Goal: Check status

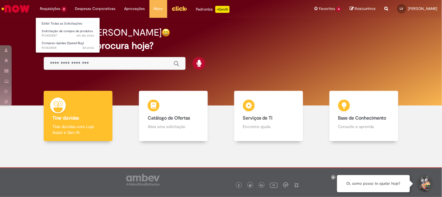
click at [53, 8] on li "Requisições 2 Exibir Todas as Solicitações Solicitação de compra de produtos um…" at bounding box center [53, 8] width 35 height 17
click at [63, 34] on span "um dia atrás um dia atrás R13452887" at bounding box center [68, 35] width 52 height 5
click at [68, 29] on span "Solicitação de compra de produtos" at bounding box center [67, 31] width 51 height 4
click at [69, 34] on span "um dia atrás um dia atrás R13452887" at bounding box center [68, 35] width 52 height 5
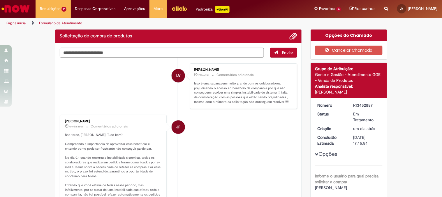
click at [219, 126] on li "JF [PERSON_NAME] um dia atrás um dia atrás Comentários adicionais" at bounding box center [179, 172] width 238 height 114
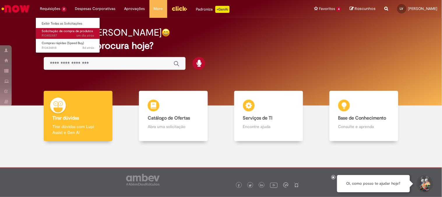
click at [67, 32] on span "Solicitação de compra de produtos" at bounding box center [67, 31] width 51 height 4
